Goal: Task Accomplishment & Management: Manage account settings

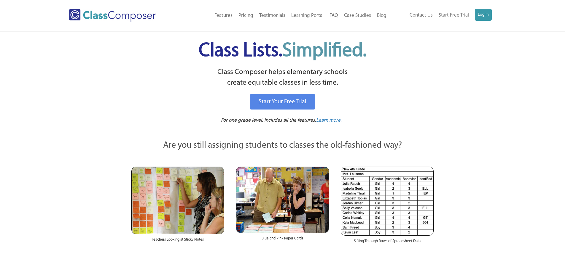
click at [476, 10] on link "Log In" at bounding box center [483, 15] width 17 height 12
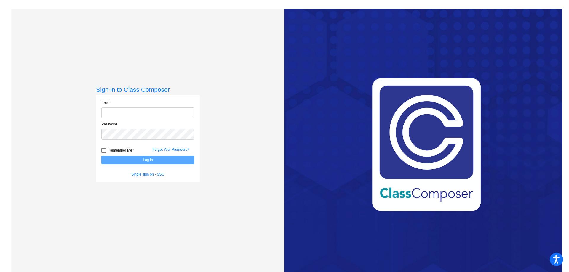
click at [123, 118] on input "email" at bounding box center [147, 113] width 93 height 11
type input "[EMAIL_ADDRESS][DOMAIN_NAME]"
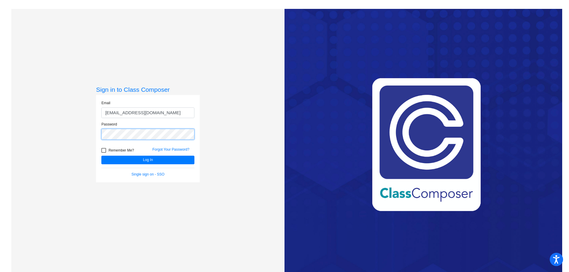
click at [101, 156] on button "Log In" at bounding box center [147, 160] width 93 height 9
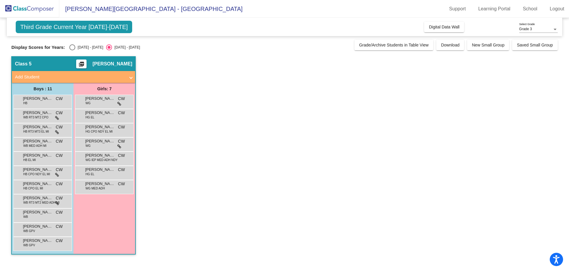
click at [74, 46] on div "Select an option" at bounding box center [72, 47] width 6 height 6
click at [72, 50] on input "2024 - 2025" at bounding box center [72, 50] width 0 height 0
radio input "true"
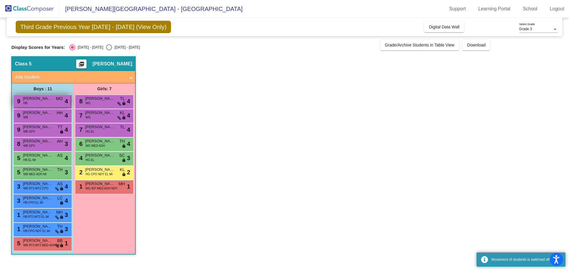
click at [46, 100] on span "Christopher Honeycutt" at bounding box center [38, 99] width 30 height 6
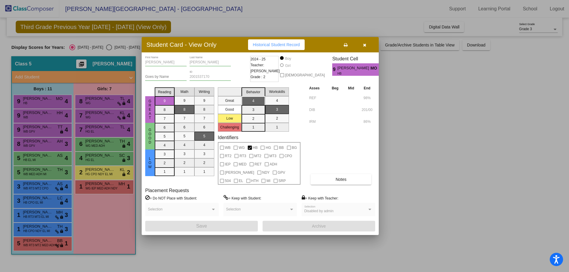
click at [43, 121] on div at bounding box center [284, 136] width 569 height 272
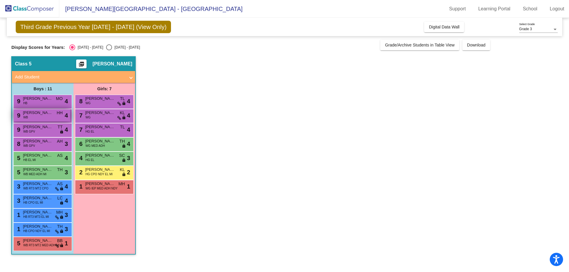
click at [42, 121] on div "9 Oliver Phillips WB HH lock do_not_disturb_alt 4" at bounding box center [42, 115] width 57 height 12
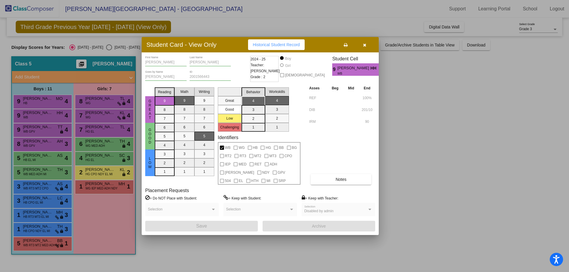
click at [42, 130] on div at bounding box center [284, 136] width 569 height 272
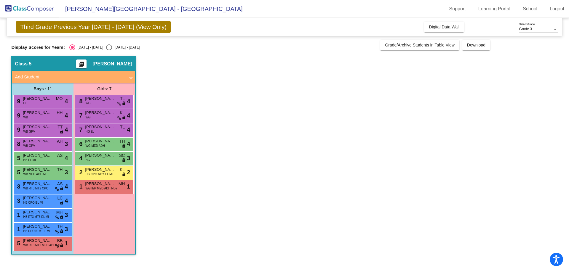
click at [42, 130] on div "9 Wyatt Blackburn WB GPV TT lock do_not_disturb_alt 4" at bounding box center [42, 130] width 57 height 12
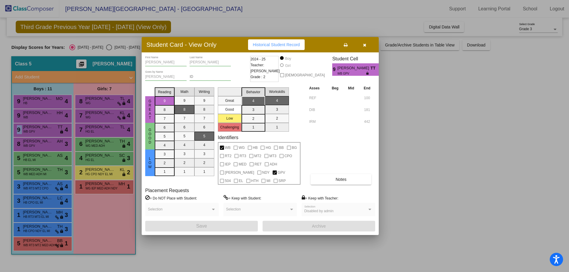
click at [41, 146] on div at bounding box center [284, 136] width 569 height 272
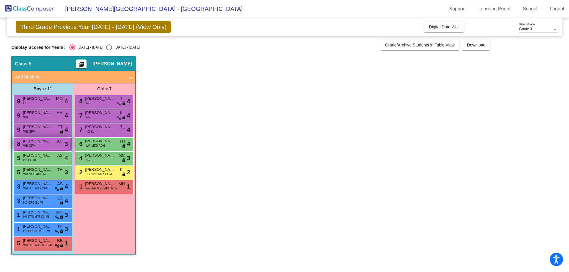
click at [41, 146] on div "8 Owen Hilyer WB GPV AH lock do_not_disturb_alt 3" at bounding box center [42, 144] width 57 height 12
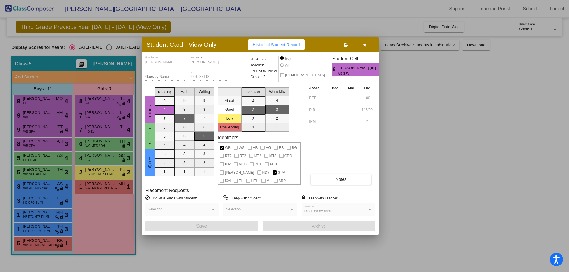
click at [41, 163] on div at bounding box center [284, 136] width 569 height 272
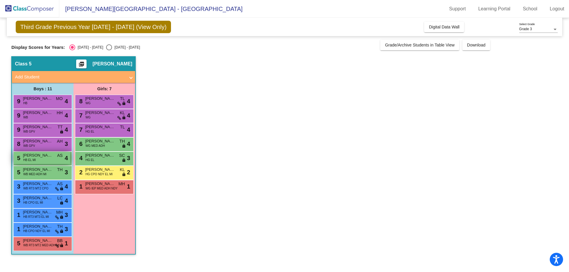
click at [37, 160] on div "5 John Gaspar Manuel HB EL MI AS lock do_not_disturb_alt 4" at bounding box center [42, 158] width 57 height 12
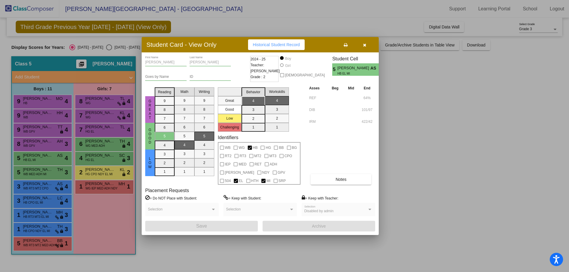
click at [41, 174] on div at bounding box center [284, 136] width 569 height 272
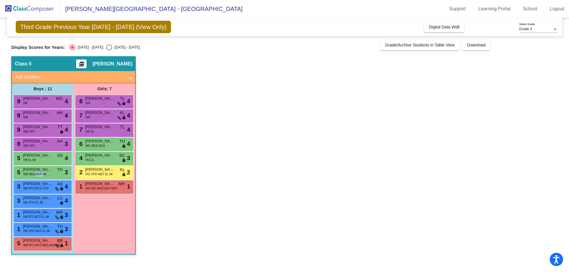
click at [41, 174] on span "WB MED ADH MI" at bounding box center [34, 174] width 23 height 4
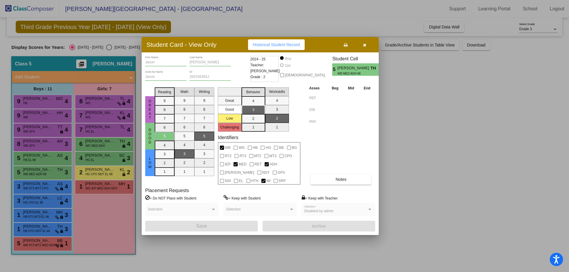
click at [50, 185] on div at bounding box center [284, 136] width 569 height 272
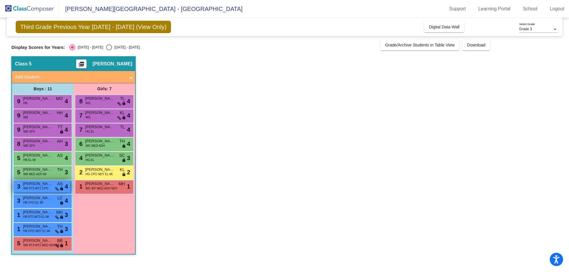
click at [47, 186] on span "WB RT3 MT2 CPO" at bounding box center [35, 188] width 25 height 4
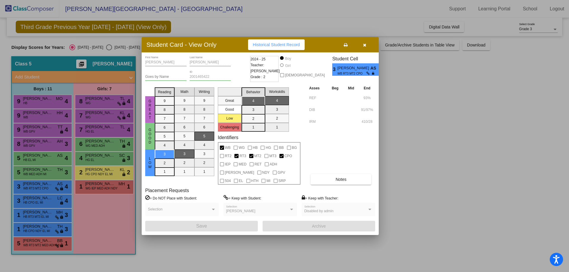
click at [100, 178] on div at bounding box center [284, 136] width 569 height 272
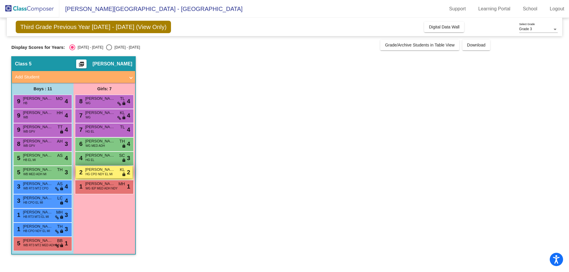
click at [100, 177] on div "2 Andrea Jose Francisco HG CPO NDY EL MI KL lock do_not_disturb_alt 2" at bounding box center [104, 172] width 57 height 12
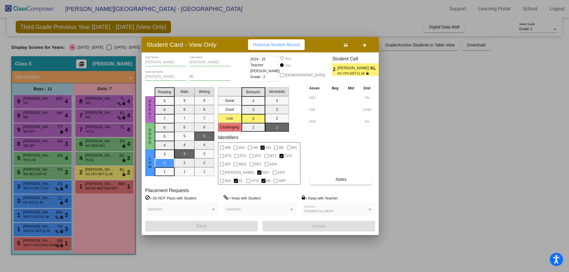
click at [105, 159] on div at bounding box center [284, 136] width 569 height 272
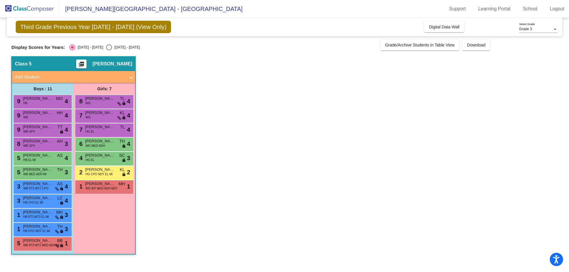
click at [105, 159] on div "4 Andrea Diego HG EL SC lock do_not_disturb_alt 3" at bounding box center [104, 158] width 57 height 12
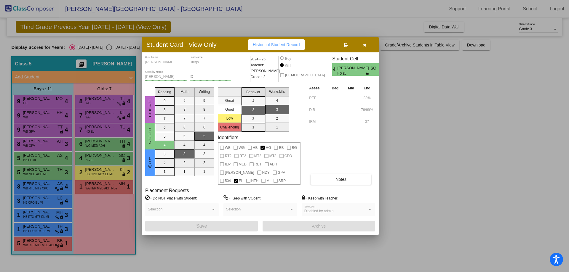
click at [99, 174] on div at bounding box center [284, 136] width 569 height 272
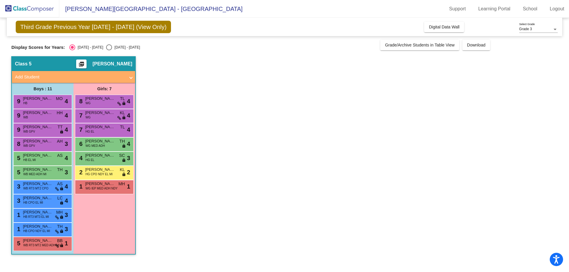
click at [99, 174] on span "HG CPO NDY EL MI" at bounding box center [98, 174] width 27 height 4
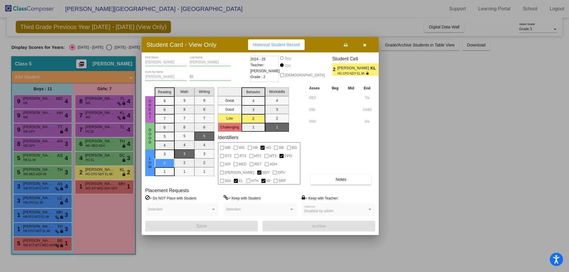
click at [98, 224] on div at bounding box center [284, 136] width 569 height 272
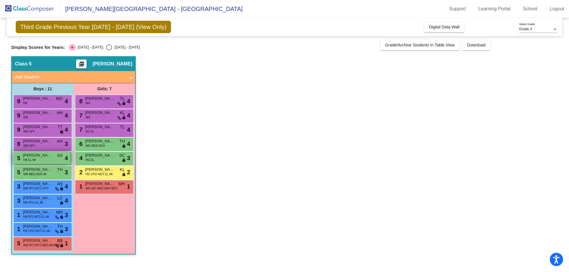
click at [36, 153] on span "John Gaspar Manuel" at bounding box center [38, 156] width 30 height 6
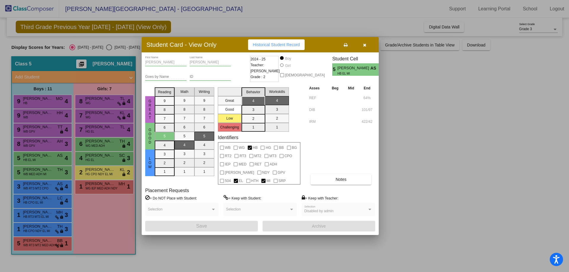
click at [28, 175] on div at bounding box center [284, 136] width 569 height 272
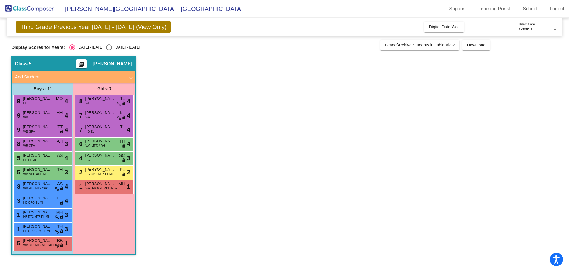
click at [28, 175] on span "WB MED ADH MI" at bounding box center [34, 174] width 23 height 4
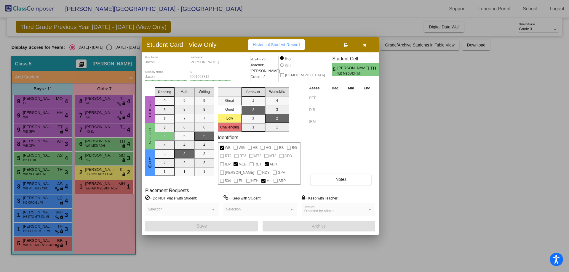
click at [33, 188] on div at bounding box center [284, 136] width 569 height 272
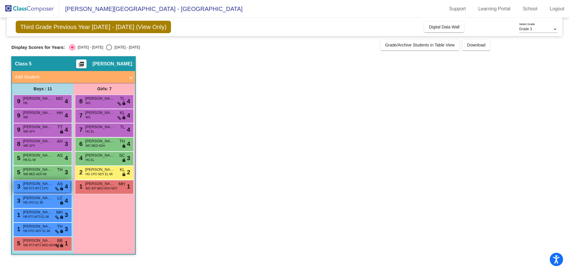
click at [27, 186] on span "Connor Dutton" at bounding box center [38, 184] width 30 height 6
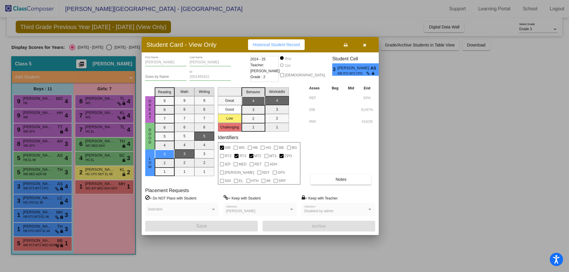
click at [18, 194] on div at bounding box center [284, 136] width 569 height 272
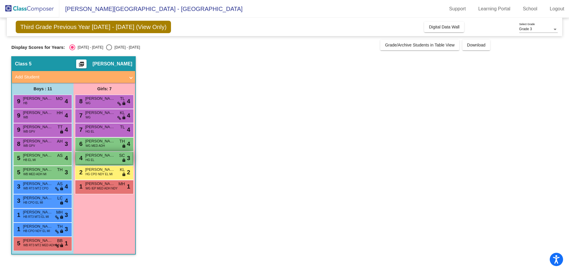
click at [101, 158] on span "Andrea Diego" at bounding box center [100, 156] width 30 height 6
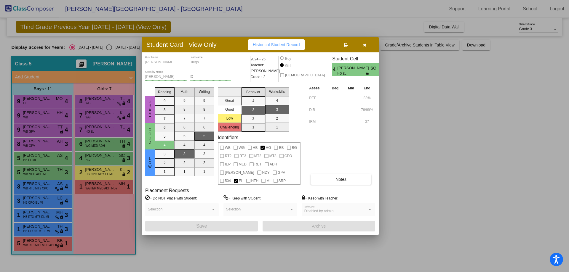
click at [467, 135] on div at bounding box center [284, 136] width 569 height 272
